Goal: Task Accomplishment & Management: Manage account settings

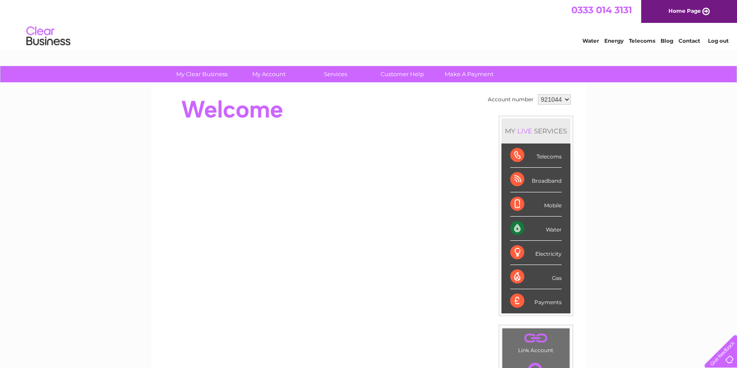
click at [555, 226] on div "Water" at bounding box center [535, 228] width 51 height 24
click at [517, 228] on div "Water" at bounding box center [535, 228] width 51 height 24
click at [520, 224] on div "Water" at bounding box center [535, 228] width 51 height 24
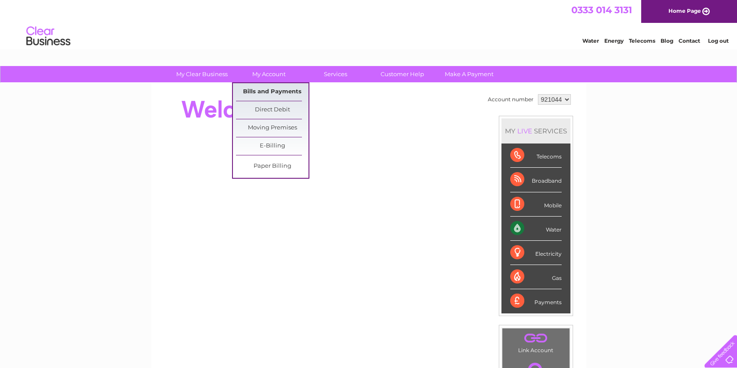
click at [267, 91] on link "Bills and Payments" at bounding box center [272, 92] width 73 height 18
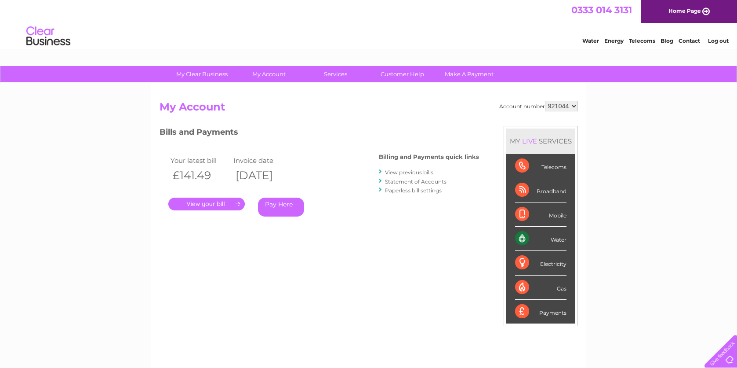
click at [204, 204] on link "." at bounding box center [206, 203] width 76 height 13
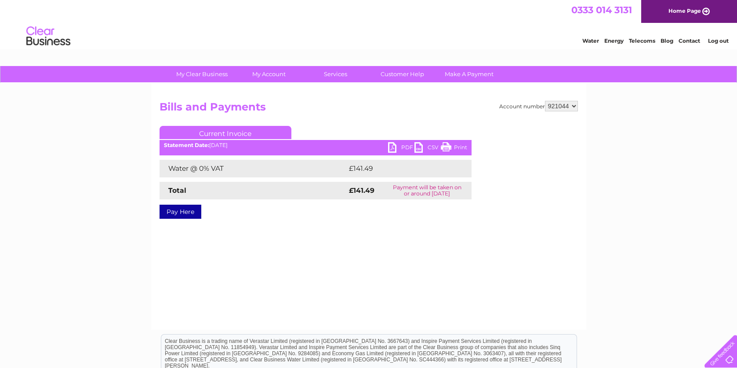
click at [400, 146] on link "PDF" at bounding box center [401, 148] width 26 height 13
click at [394, 146] on link "PDF" at bounding box center [401, 148] width 26 height 13
click at [716, 40] on link "Log out" at bounding box center [718, 40] width 21 height 7
